Goal: Manage account settings

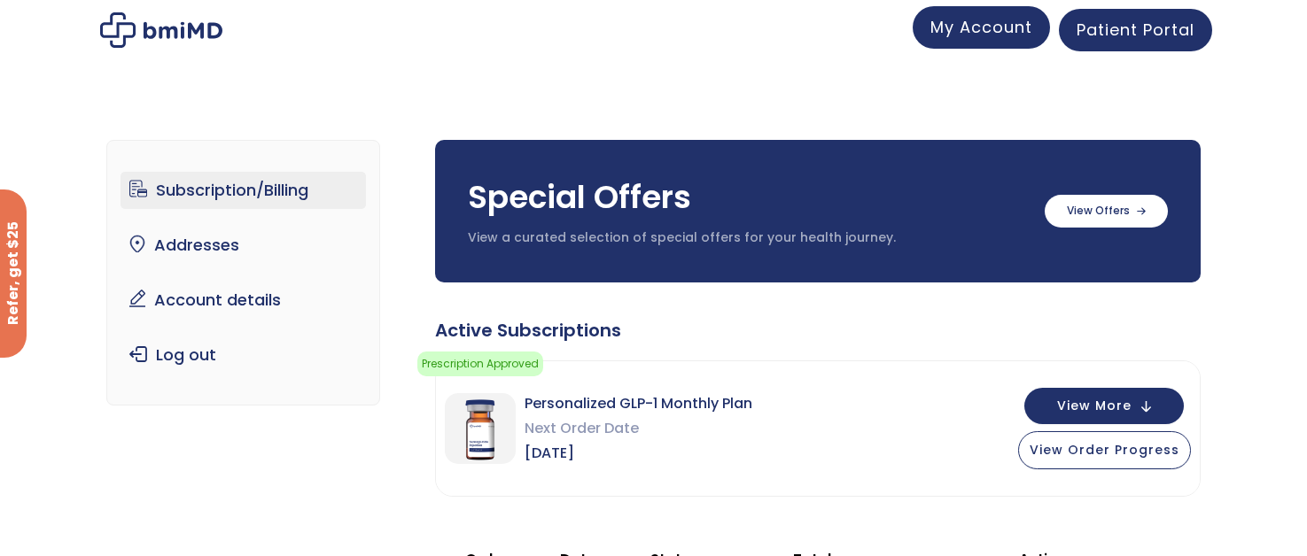
click at [989, 32] on span "My Account" at bounding box center [981, 27] width 102 height 22
click at [1147, 404] on button "View More" at bounding box center [1103, 404] width 159 height 36
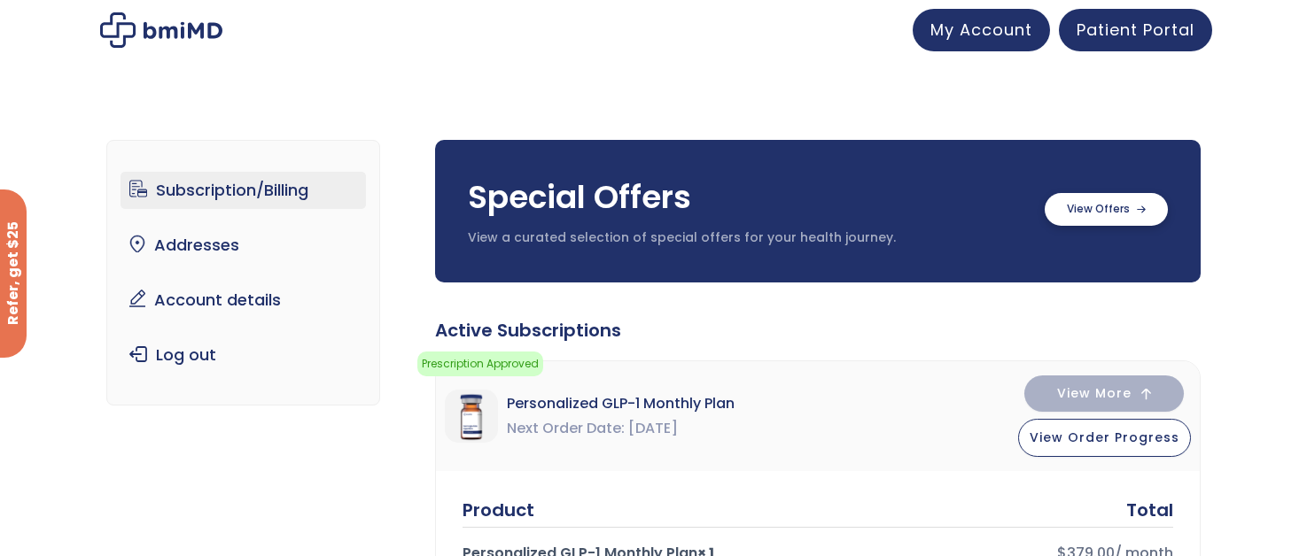
click at [1083, 212] on label at bounding box center [1105, 209] width 123 height 33
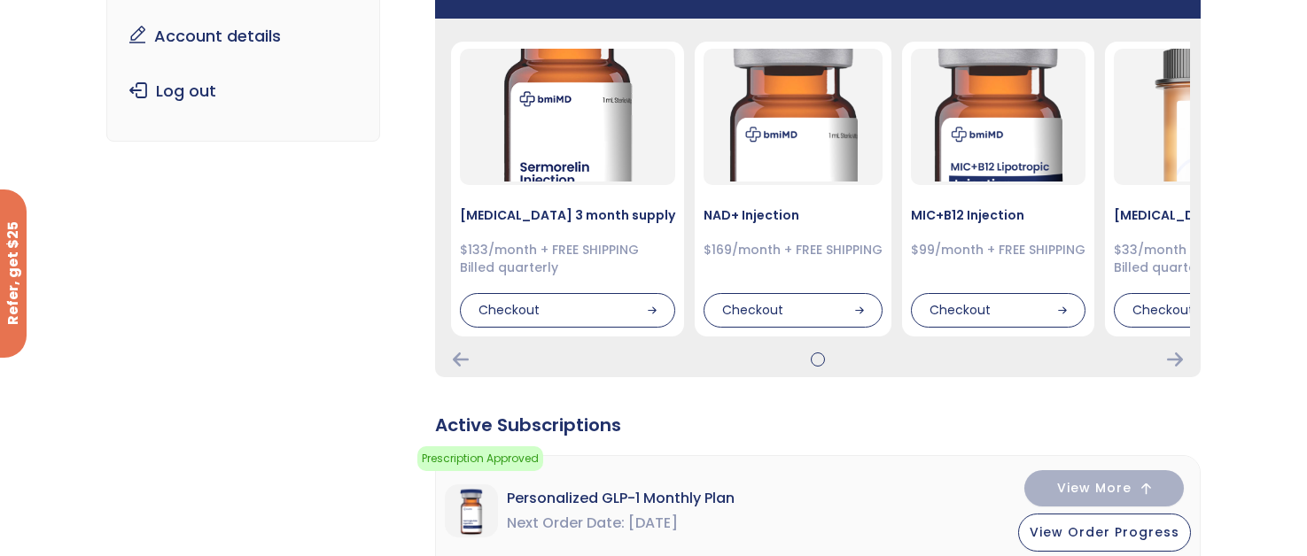
scroll to position [266, 0]
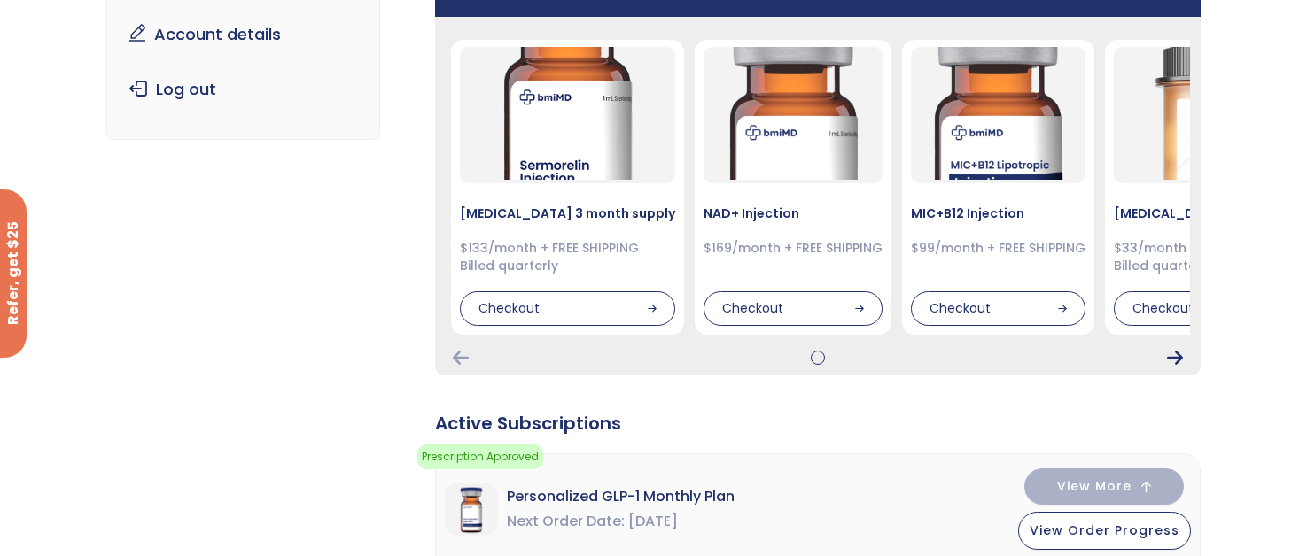
click at [1167, 359] on icon "Next Card" at bounding box center [1175, 358] width 16 height 14
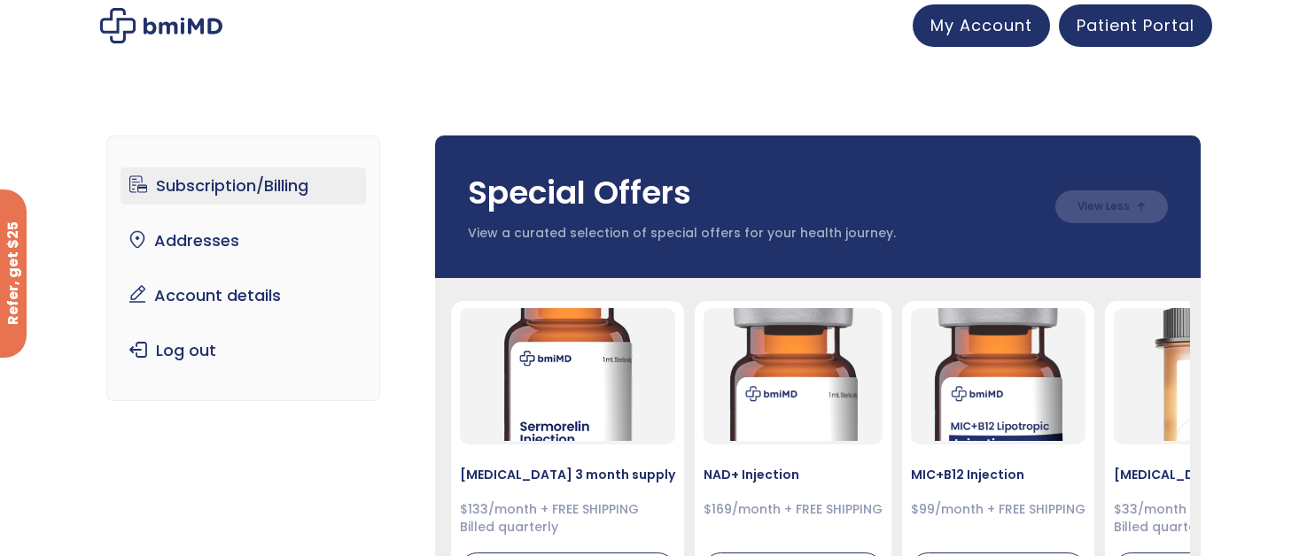
scroll to position [0, 0]
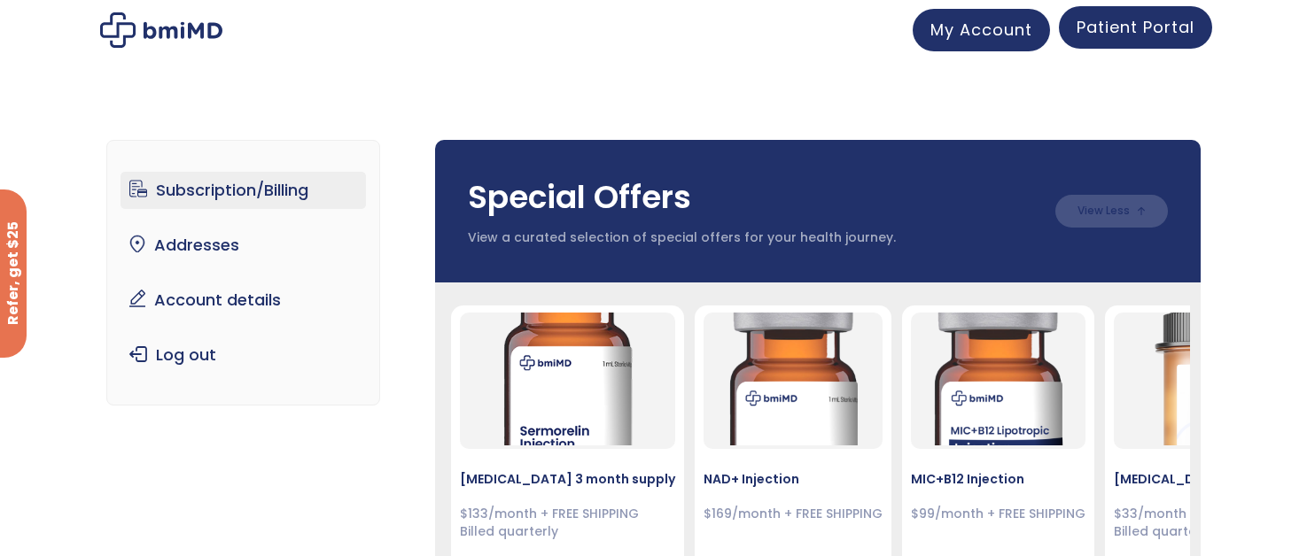
click at [1143, 34] on span "Patient Portal" at bounding box center [1135, 27] width 118 height 22
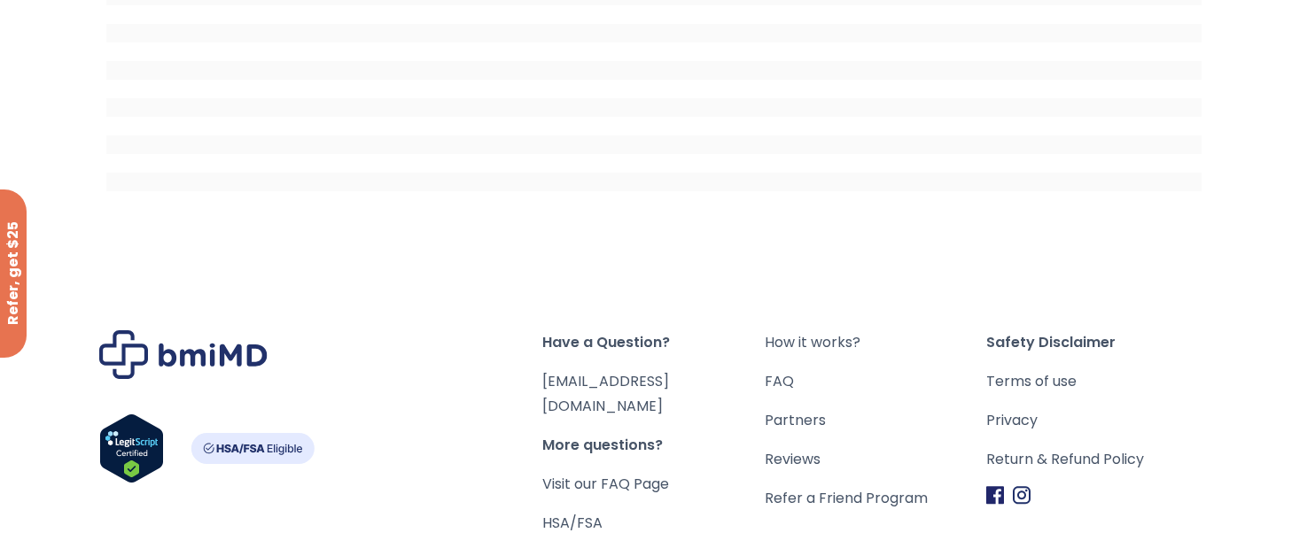
scroll to position [90, 0]
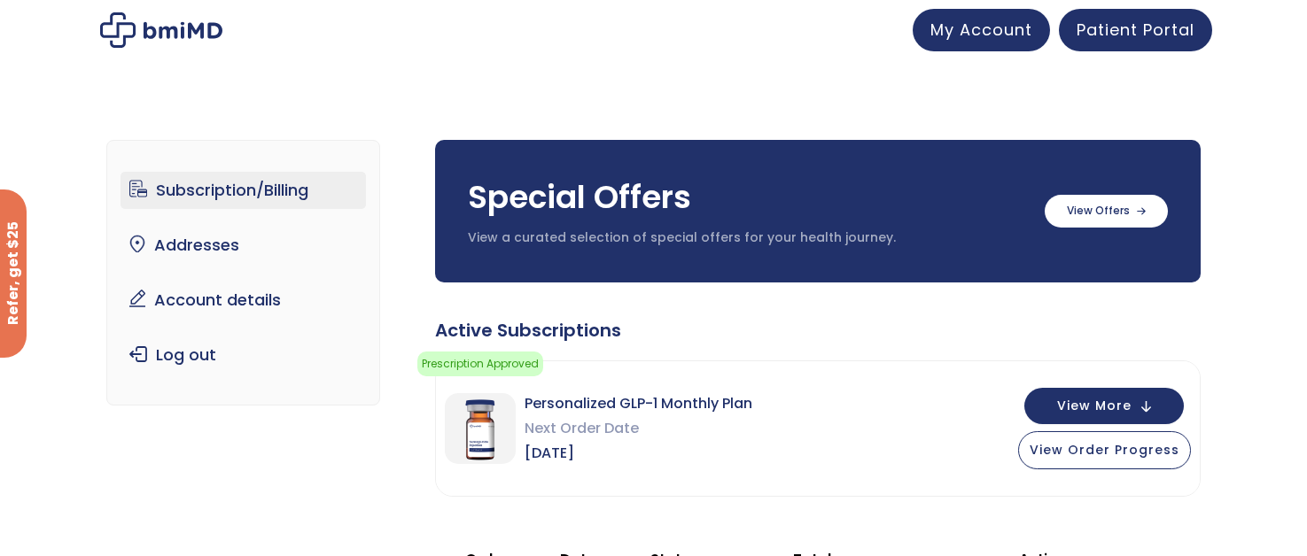
click at [193, 197] on link "Subscription/Billing" at bounding box center [242, 190] width 245 height 37
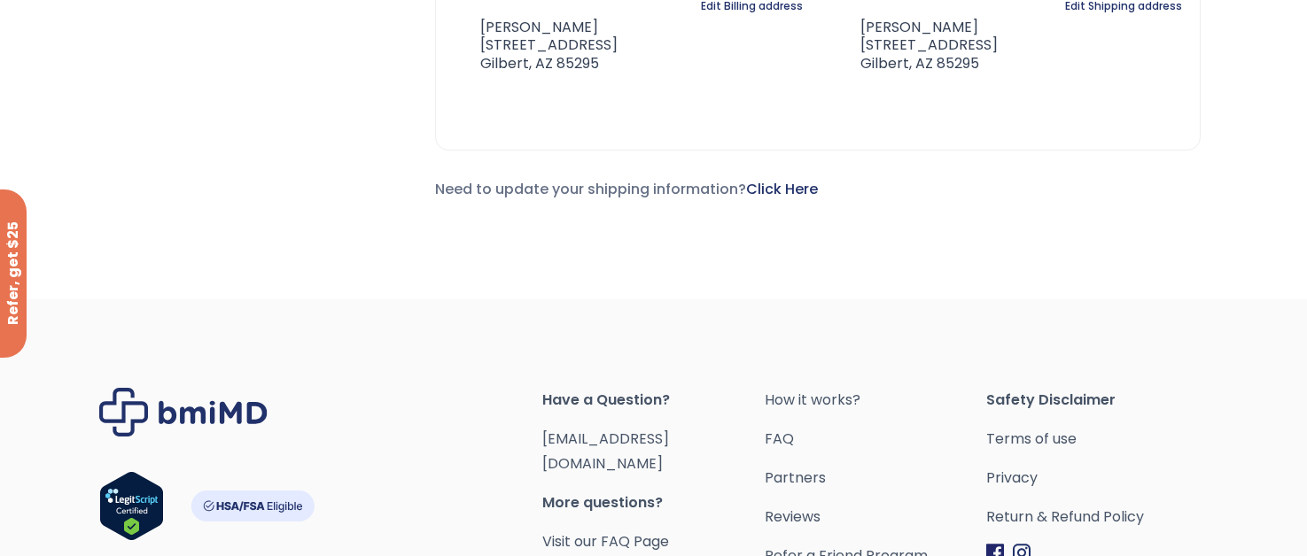
scroll to position [1716, 0]
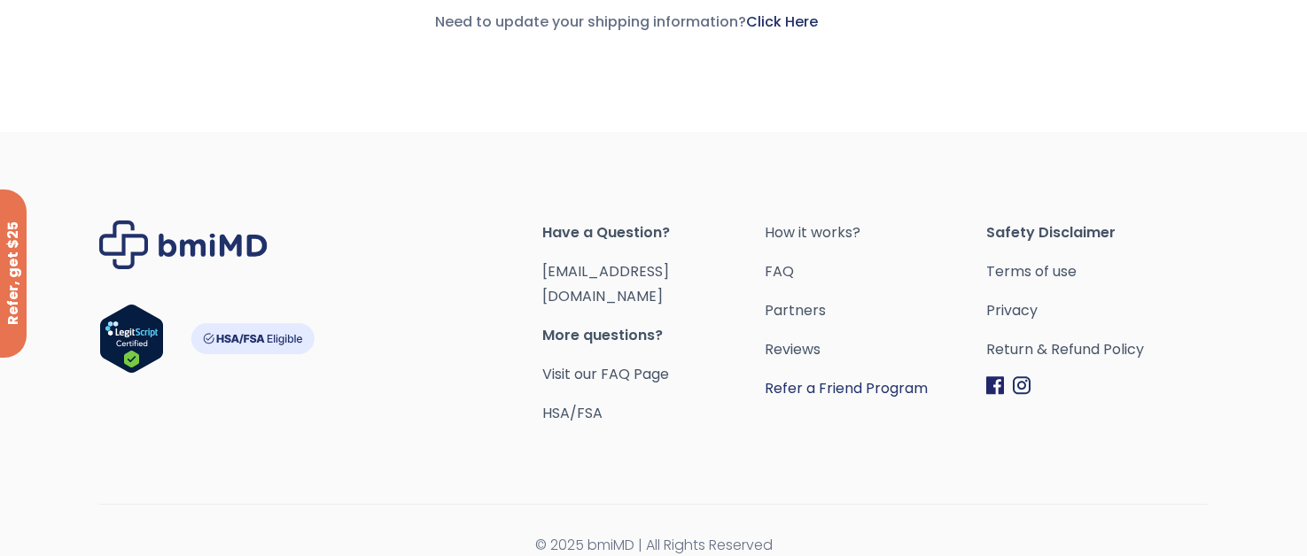
click at [871, 388] on link "Refer a Friend Program" at bounding box center [875, 388] width 221 height 25
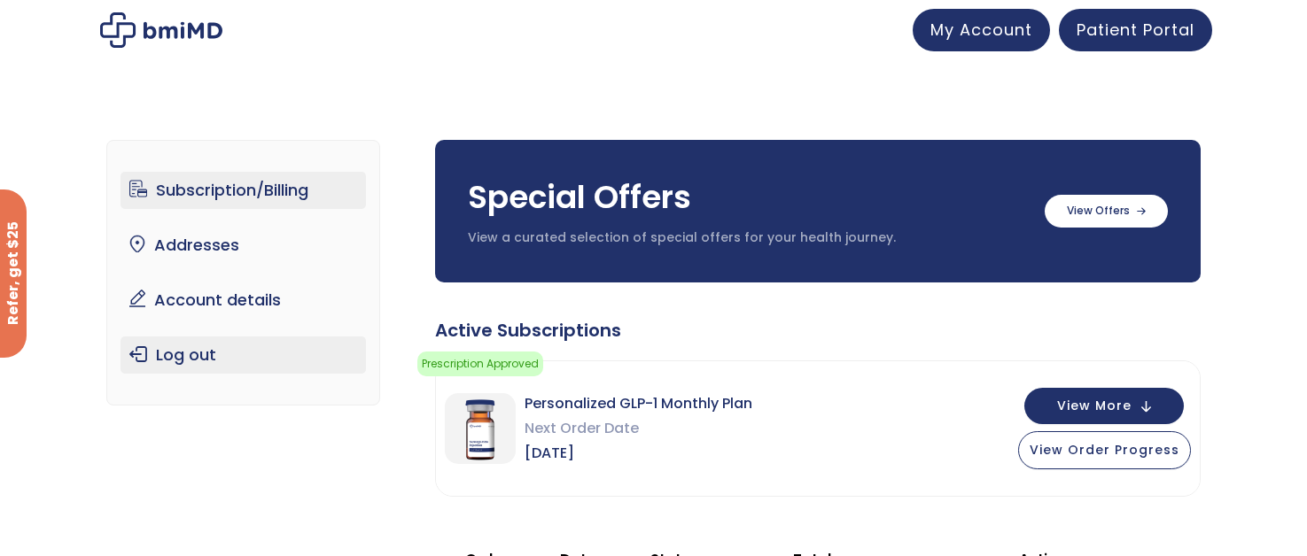
click at [219, 357] on link "Log out" at bounding box center [242, 355] width 245 height 37
